Goal: Transaction & Acquisition: Register for event/course

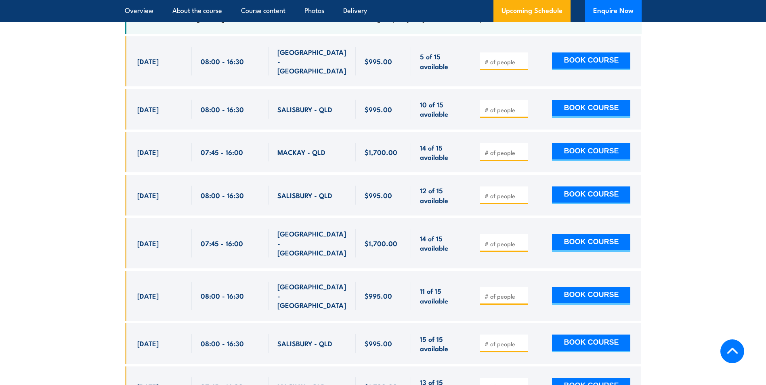
scroll to position [1520, 0]
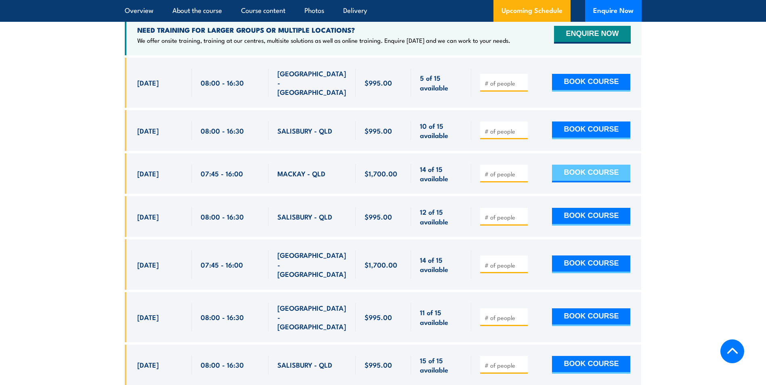
click at [593, 165] on button "BOOK COURSE" at bounding box center [591, 174] width 78 height 18
type input "1"
click at [523, 170] on input "1" at bounding box center [505, 174] width 40 height 8
click at [579, 165] on button "BOOK COURSE" at bounding box center [591, 174] width 78 height 18
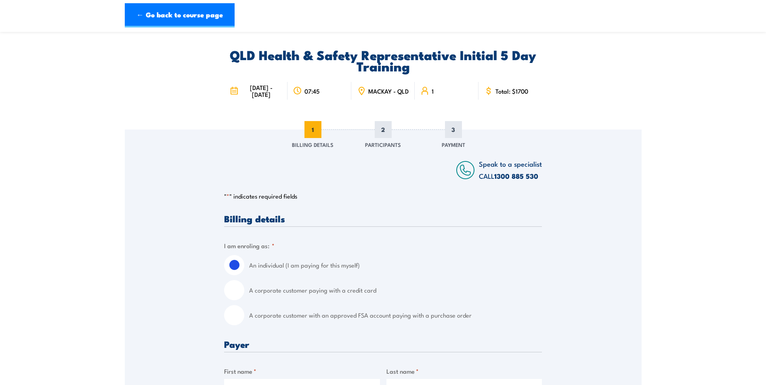
scroll to position [40, 0]
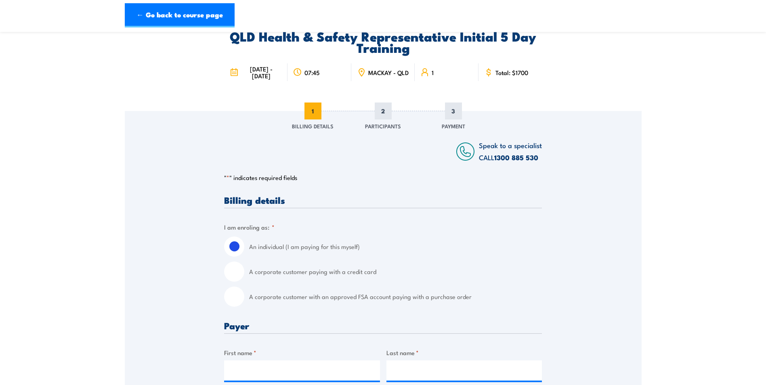
click at [235, 307] on input "A corporate customer with an approved FSA account paying with a purchase order" at bounding box center [234, 297] width 20 height 20
radio input "true"
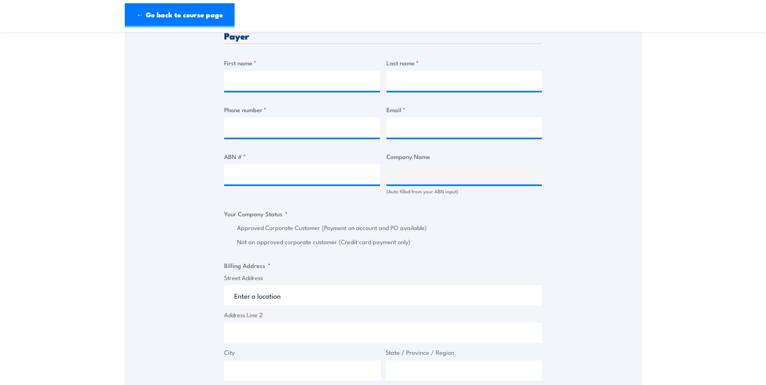
scroll to position [404, 0]
